Goal: Task Accomplishment & Management: Complete application form

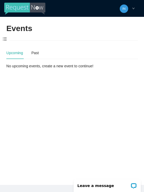
click at [4, 38] on span at bounding box center [4, 39] width 9 height 11
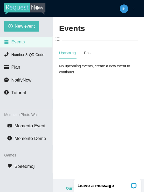
click at [30, 28] on span "New event" at bounding box center [25, 26] width 20 height 7
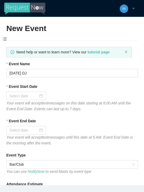
type textarea "[URL][DOMAIN_NAME]"
type textarea "Thanks for coming to Guitars and Cadillacs! Follow us on FB & IG @guitarsandcad…"
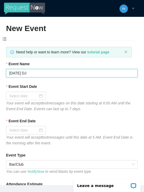
click at [122, 72] on input "[DATE] DJ" at bounding box center [72, 73] width 132 height 8
type input "W"
type input "[DATE]"
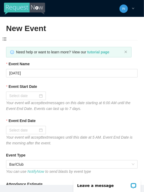
click at [12, 98] on input "Event Start Date" at bounding box center [23, 96] width 29 height 6
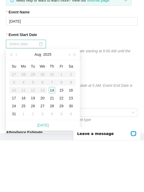
type input "[DATE]"
click at [51, 139] on div "14" at bounding box center [52, 142] width 6 height 6
type input "[DATE]"
type textarea "Thanks for coming to Guitars and Cadillacs! Follow us on FB & IG @guitarsandcad…"
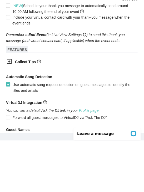
scroll to position [251, 0]
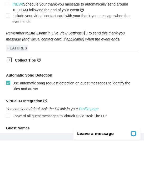
click at [13, 106] on div "Collect Tips" at bounding box center [69, 112] width 132 height 13
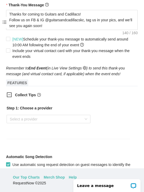
click at [15, 121] on input "search" at bounding box center [47, 119] width 74 height 8
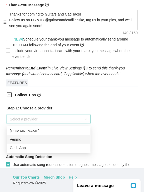
click at [20, 137] on div "Venmo" at bounding box center [49, 140] width 78 height 6
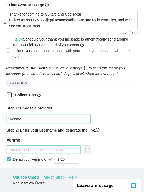
click at [21, 150] on input "text" at bounding box center [44, 150] width 74 height 8
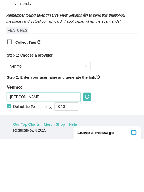
type input "[PERSON_NAME]"
type textarea "Thanks for coming to Guitars and Cadillacs! Follow us on FB & IG @guitarsandcad…"
click at [13, 146] on input "[PERSON_NAME]" at bounding box center [44, 150] width 74 height 8
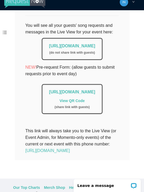
scroll to position [0, 0]
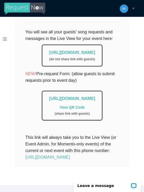
click at [70, 159] on link "[URL][DOMAIN_NAME]" at bounding box center [47, 157] width 45 height 4
